Goal: Submit feedback/report problem

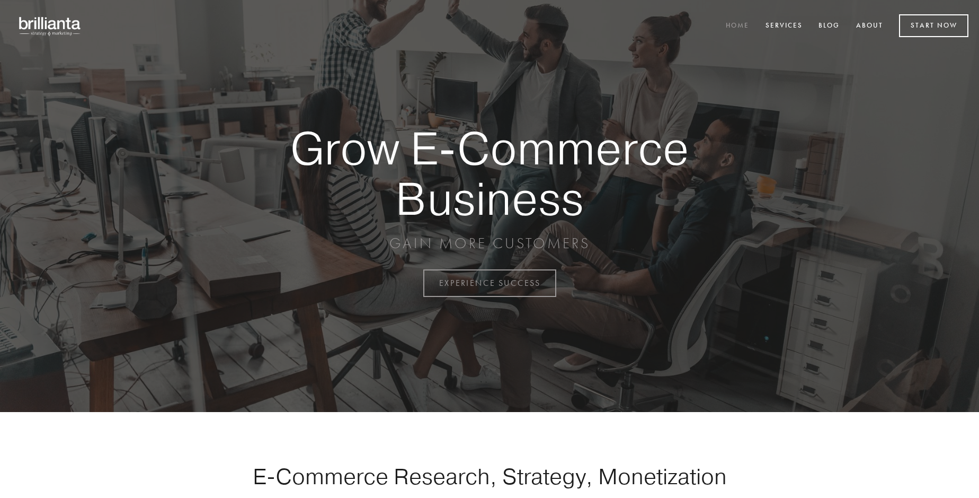
scroll to position [2778, 0]
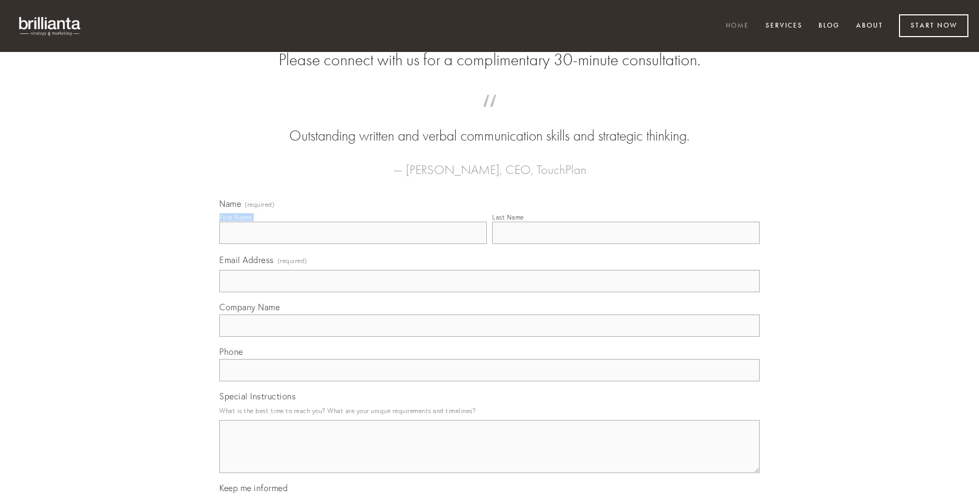
type input "[PERSON_NAME]"
click at [626, 244] on input "Last Name" at bounding box center [626, 233] width 268 height 22
type input "[PERSON_NAME]"
click at [490, 292] on input "Email Address (required)" at bounding box center [489, 281] width 541 height 22
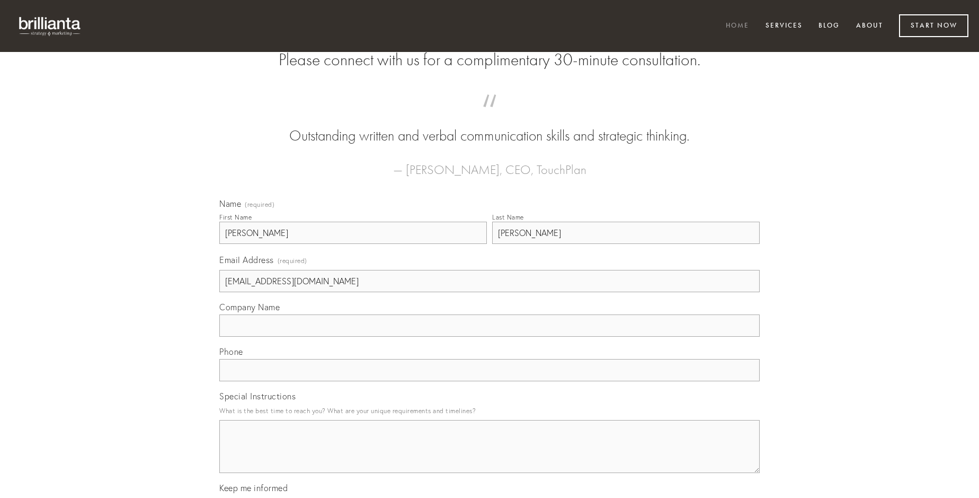
type input "[EMAIL_ADDRESS][DOMAIN_NAME]"
click at [490, 337] on input "Company Name" at bounding box center [489, 325] width 541 height 22
type input "canto"
click at [490, 381] on input "text" at bounding box center [489, 370] width 541 height 22
click at [490, 456] on textarea "Special Instructions" at bounding box center [489, 446] width 541 height 53
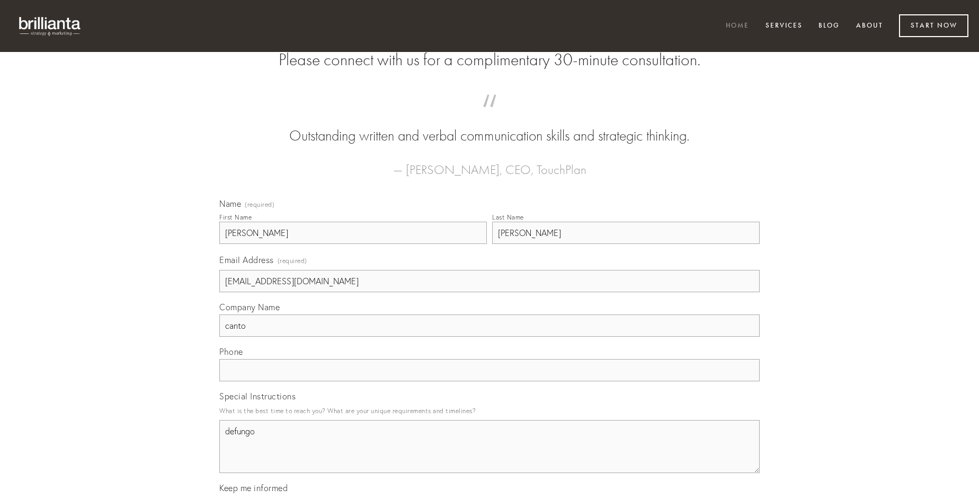
type textarea "defungo"
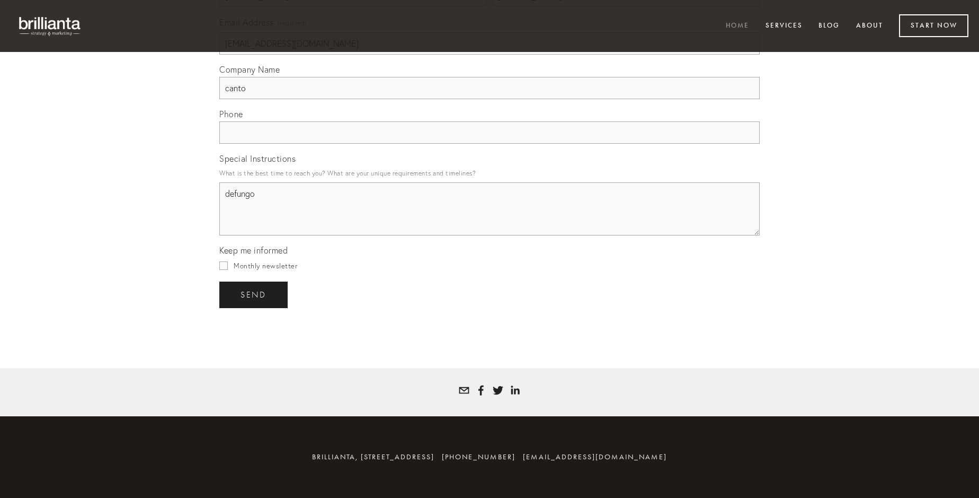
click at [254, 294] on span "send" at bounding box center [254, 295] width 26 height 10
